Goal: Task Accomplishment & Management: Manage account settings

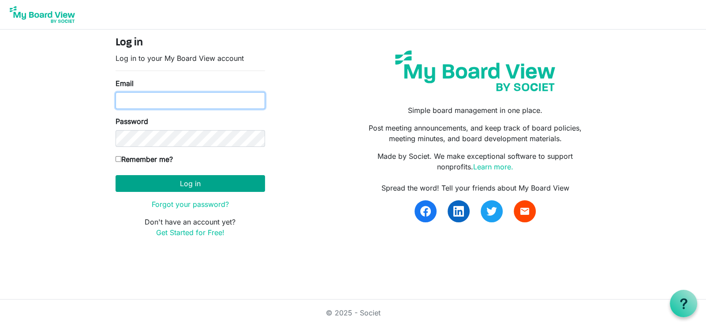
type input "[EMAIL_ADDRESS][PERSON_NAME][DOMAIN_NAME]"
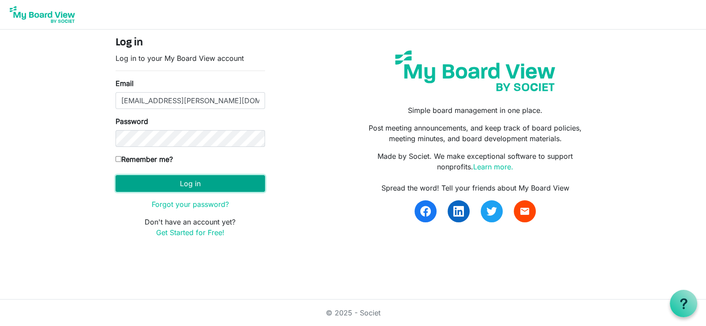
click at [182, 183] on button "Log in" at bounding box center [191, 183] width 150 height 17
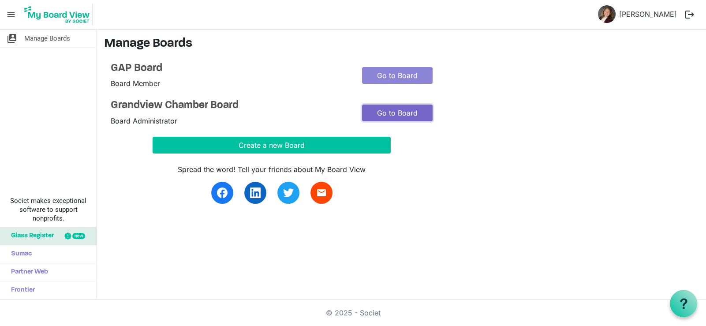
click at [402, 110] on link "Go to Board" at bounding box center [397, 113] width 71 height 17
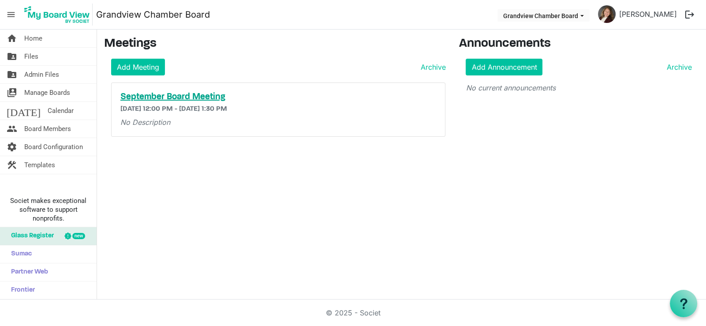
click at [152, 98] on h5 "September Board Meeting" at bounding box center [278, 97] width 316 height 11
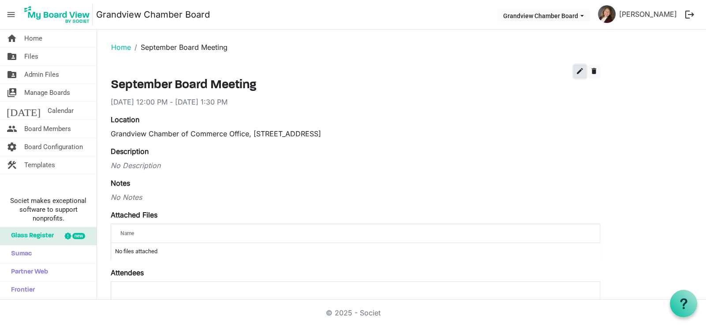
click at [579, 72] on span "edit" at bounding box center [580, 71] width 8 height 8
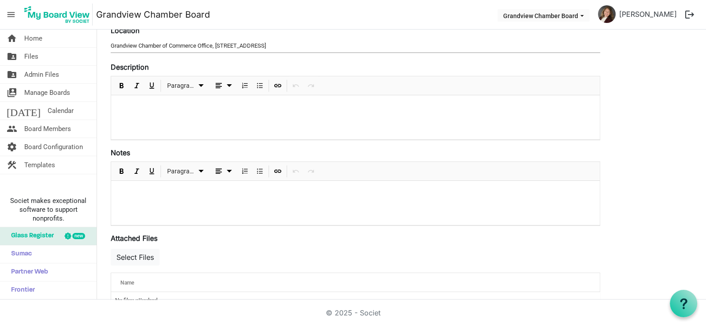
scroll to position [132, 0]
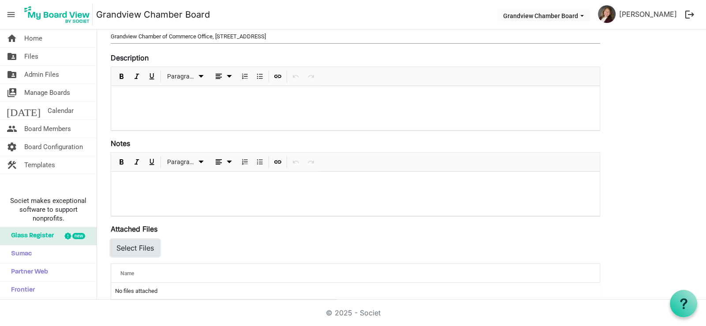
click at [145, 244] on button "Select Files" at bounding box center [135, 248] width 49 height 17
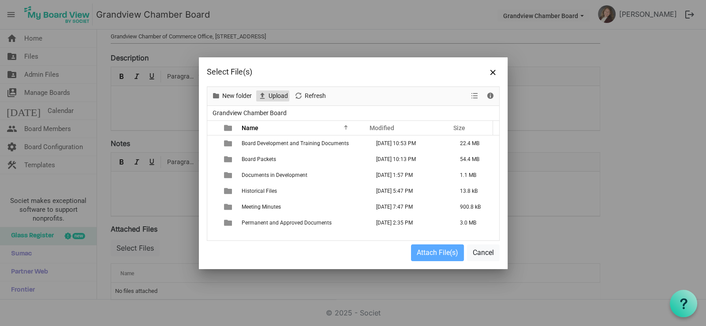
click at [275, 95] on span "Upload" at bounding box center [278, 95] width 21 height 11
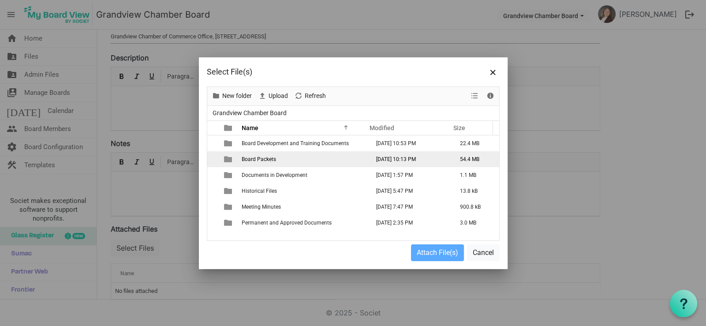
click at [260, 159] on span "Board Packets" at bounding box center [259, 159] width 34 height 6
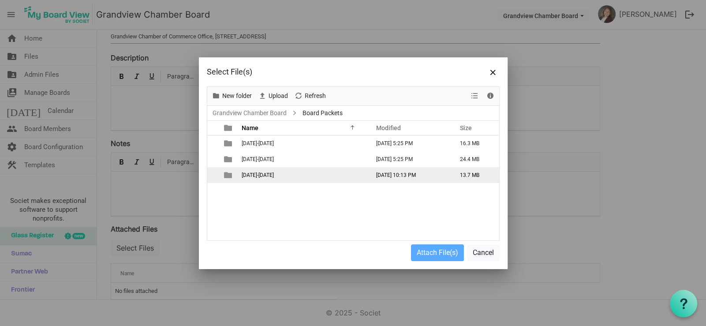
click at [258, 174] on span "2024-2025" at bounding box center [258, 175] width 32 height 6
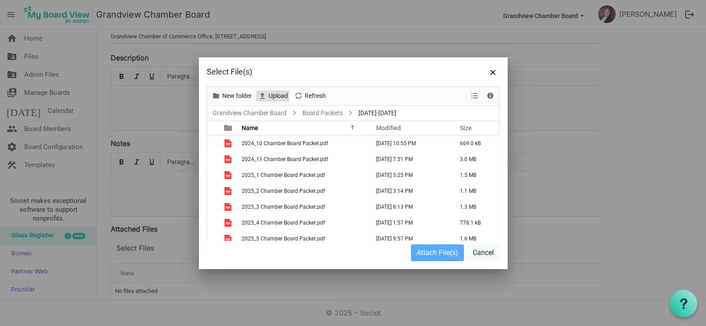
click at [275, 94] on span "Upload" at bounding box center [278, 95] width 21 height 11
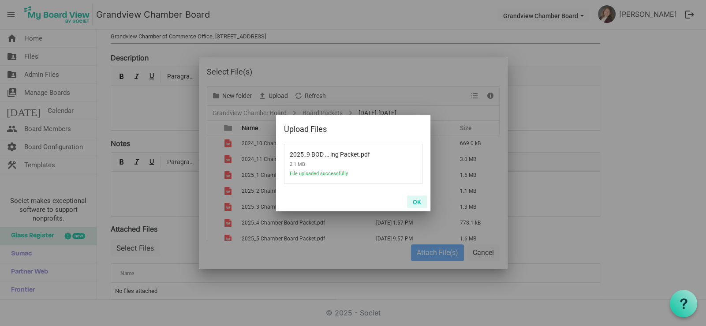
click at [416, 201] on button "OK" at bounding box center [417, 201] width 20 height 12
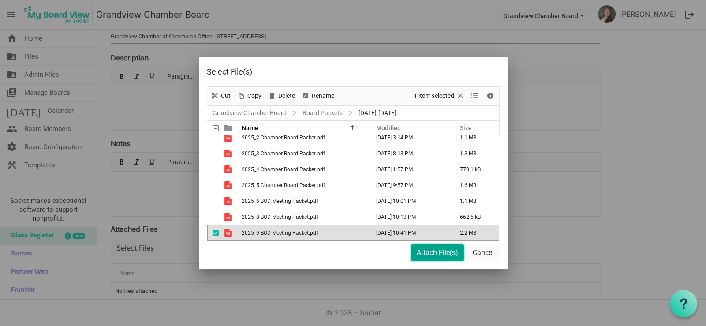
click at [426, 251] on button "Attach File(s)" at bounding box center [437, 252] width 53 height 17
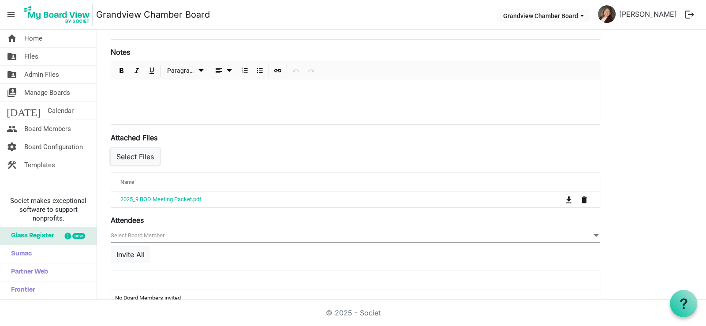
scroll to position [264, 0]
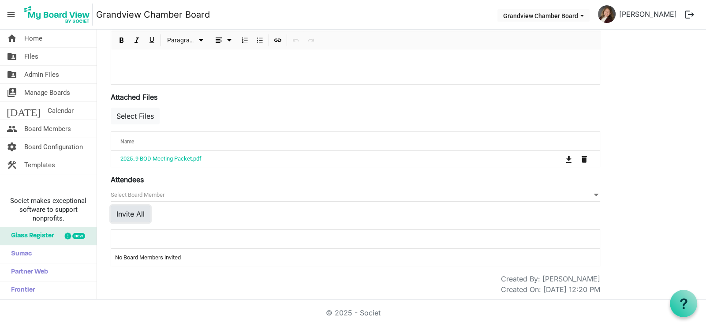
click at [128, 209] on button "Invite All" at bounding box center [131, 214] width 40 height 17
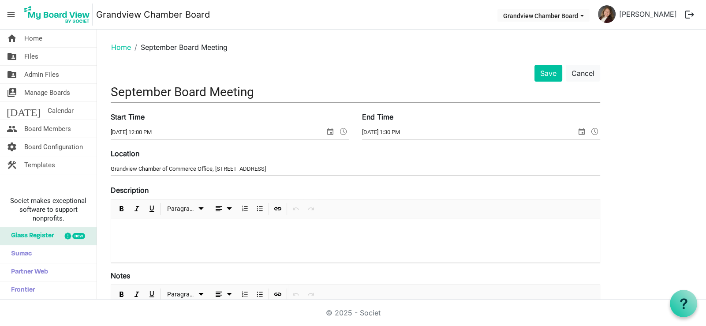
scroll to position [0, 0]
click at [548, 75] on button "Save" at bounding box center [549, 73] width 28 height 17
click at [549, 72] on button "Save" at bounding box center [549, 73] width 28 height 17
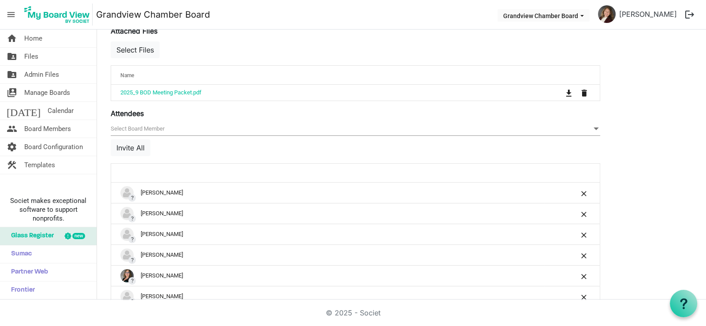
scroll to position [268, 0]
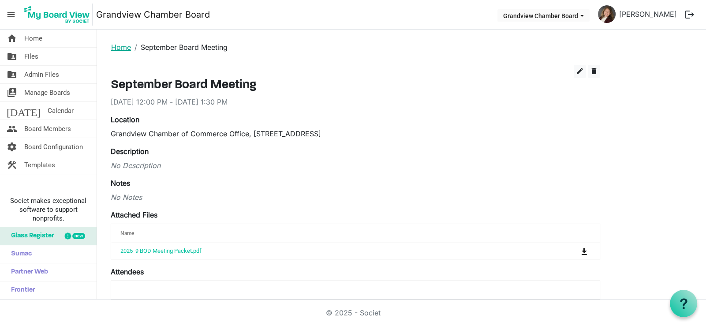
click at [118, 47] on link "Home" at bounding box center [121, 47] width 20 height 9
